Goal: Navigation & Orientation: Find specific page/section

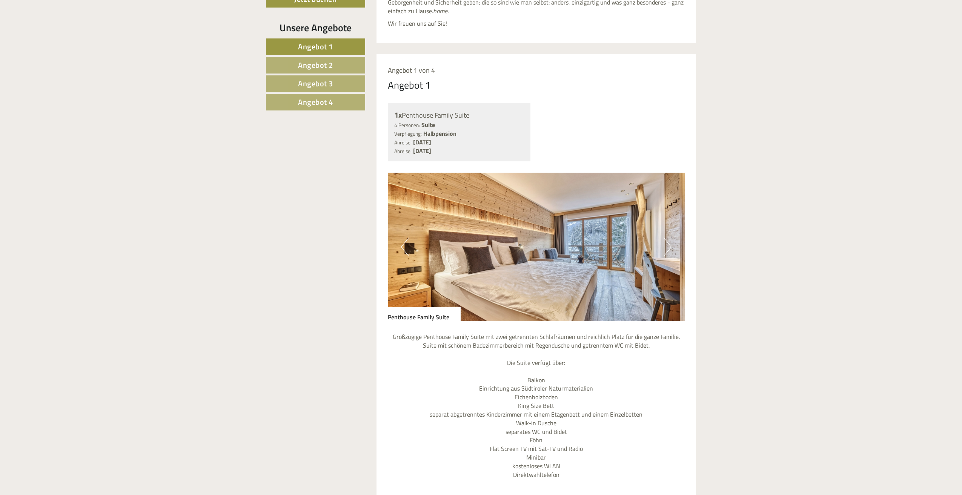
scroll to position [566, 0]
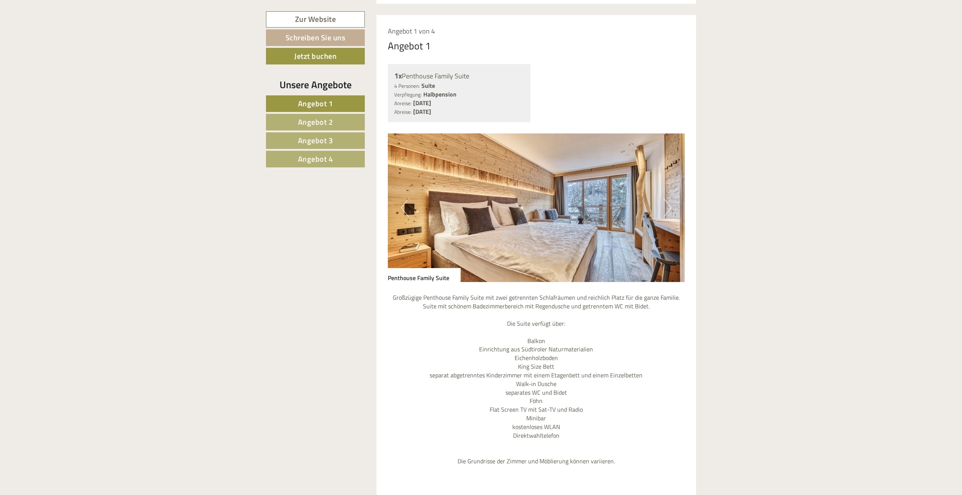
click at [299, 126] on span "Angebot 2" at bounding box center [315, 122] width 35 height 12
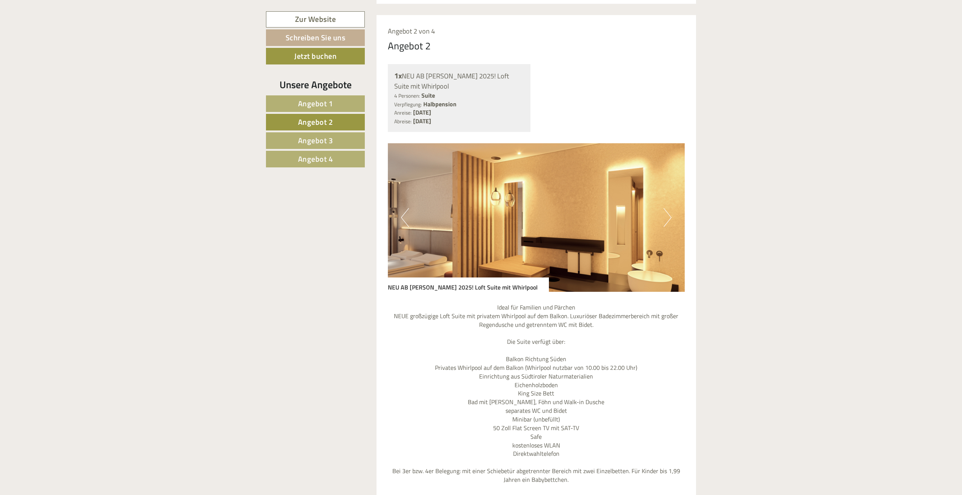
scroll to position [581, 0]
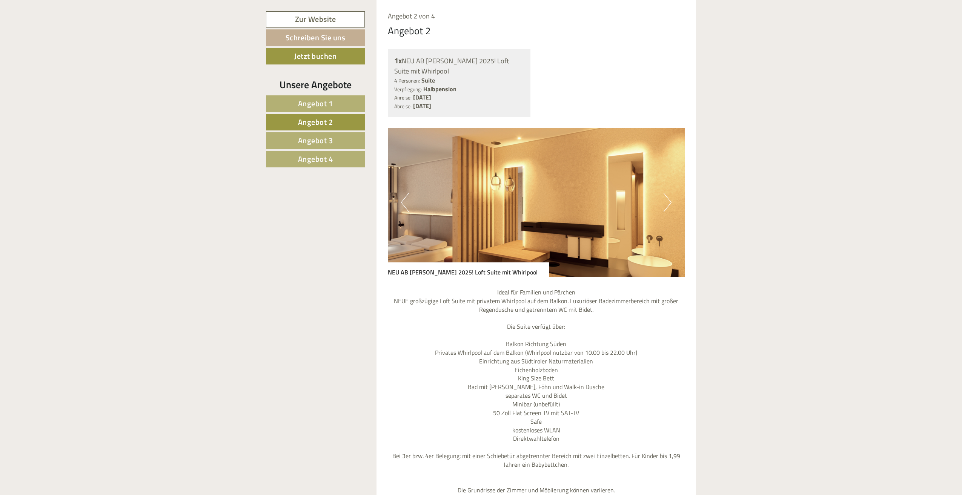
click at [305, 138] on span "Angebot 3" at bounding box center [315, 141] width 35 height 12
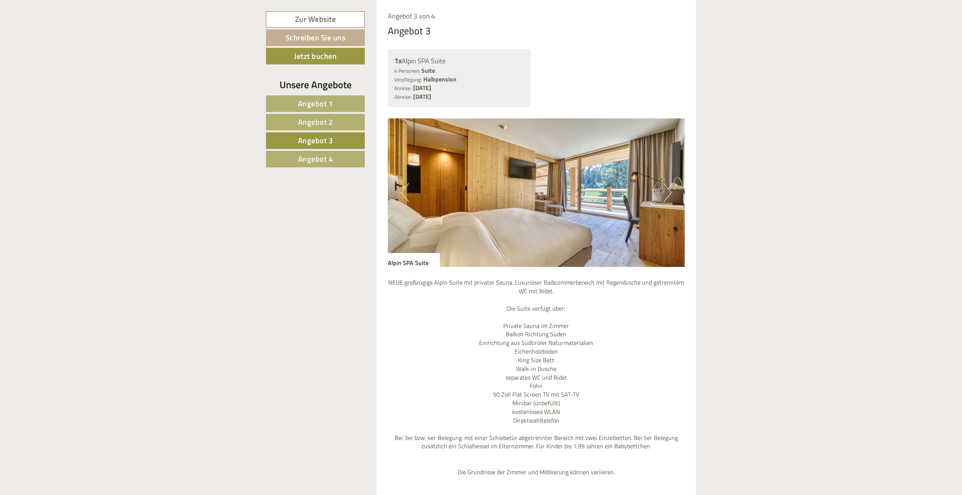
click at [316, 166] on link "Angebot 4" at bounding box center [315, 159] width 99 height 17
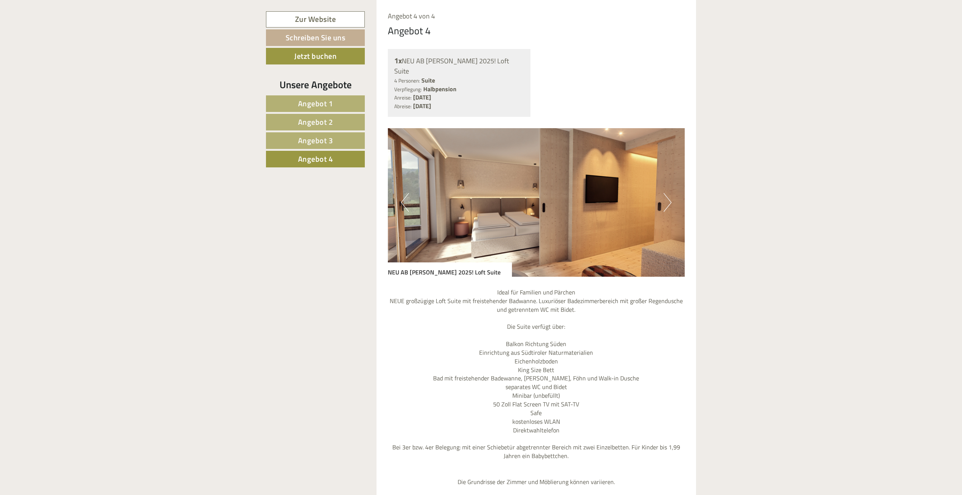
scroll to position [25, 0]
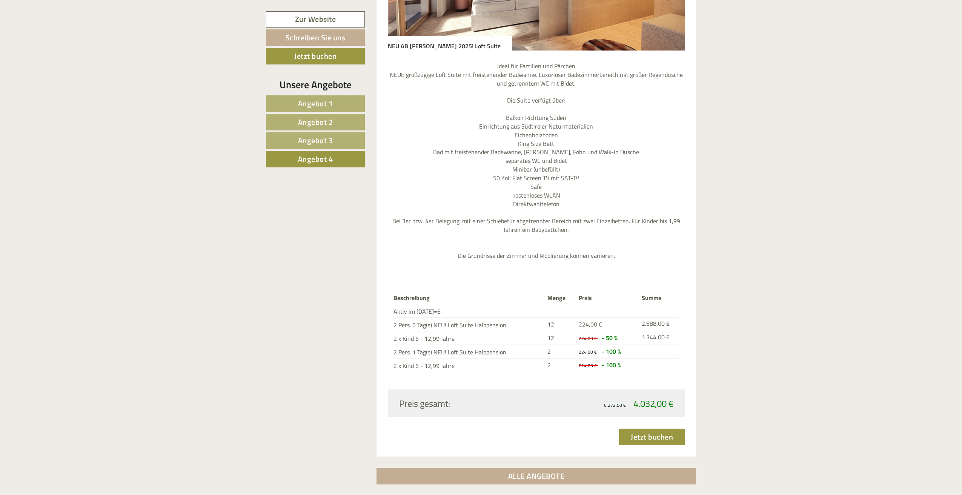
click at [318, 100] on span "Angebot 1" at bounding box center [315, 104] width 35 height 12
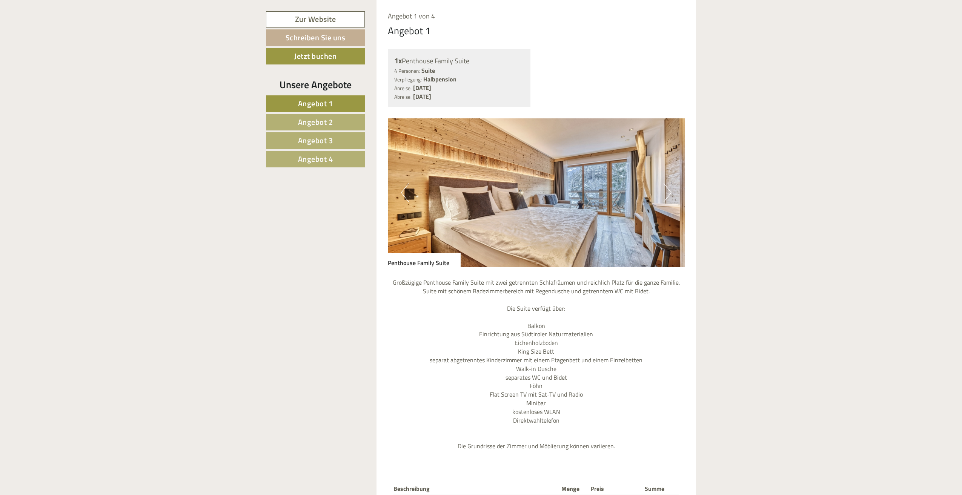
click at [320, 116] on span "Angebot 2" at bounding box center [315, 122] width 35 height 12
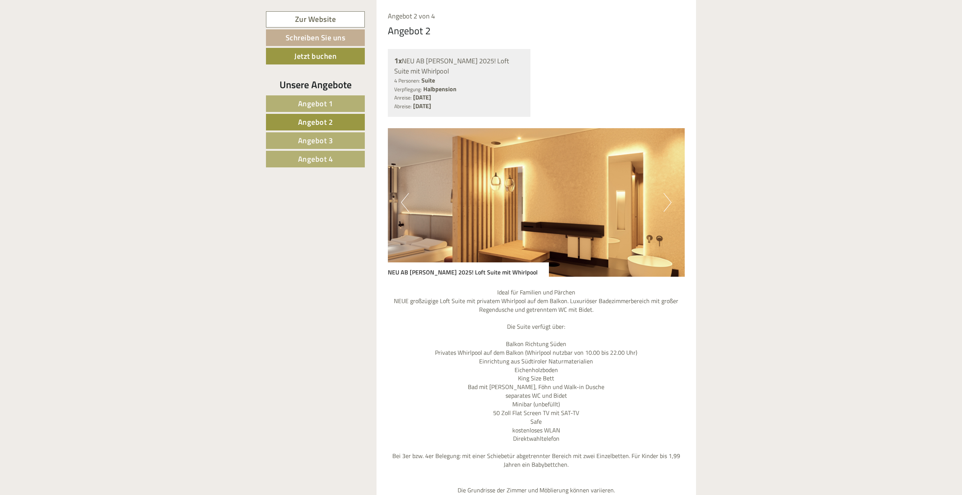
click at [323, 114] on link "Angebot 2" at bounding box center [315, 122] width 99 height 17
click at [321, 105] on span "Angebot 1" at bounding box center [315, 104] width 35 height 12
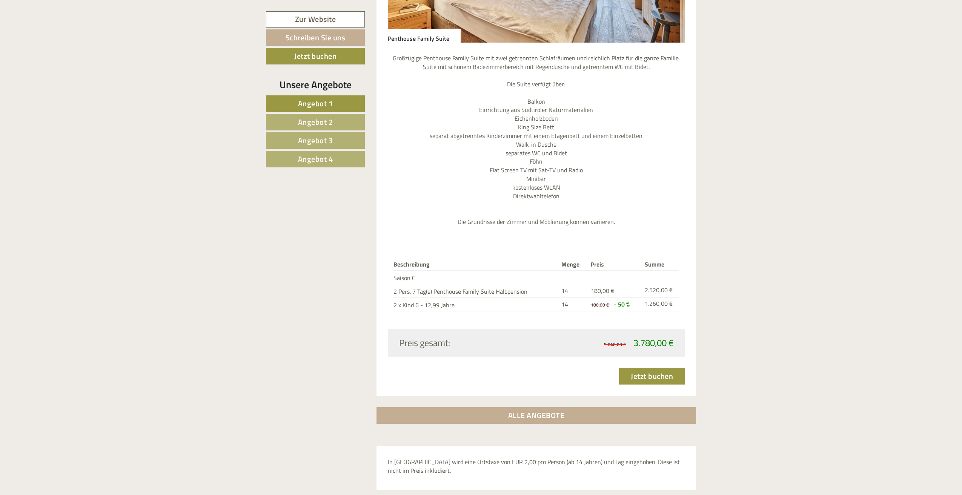
scroll to position [883, 0]
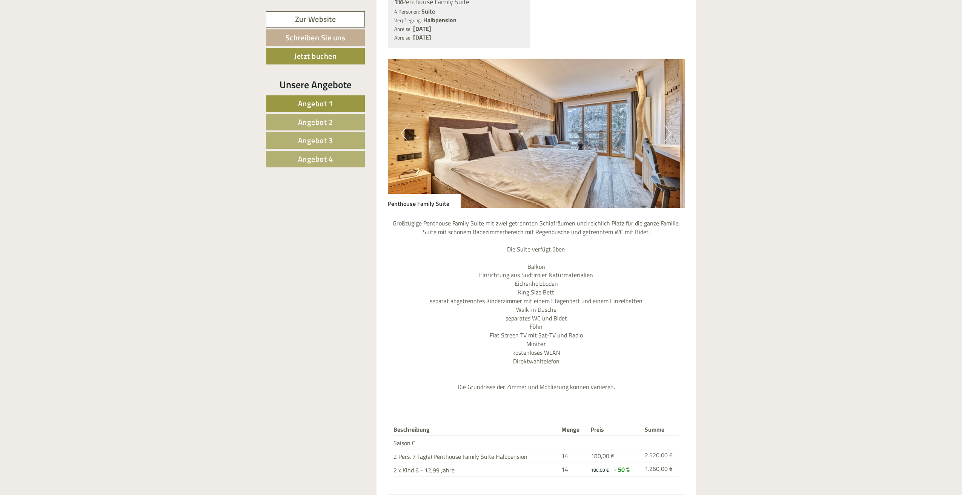
scroll to position [830, 0]
